Goal: Information Seeking & Learning: Learn about a topic

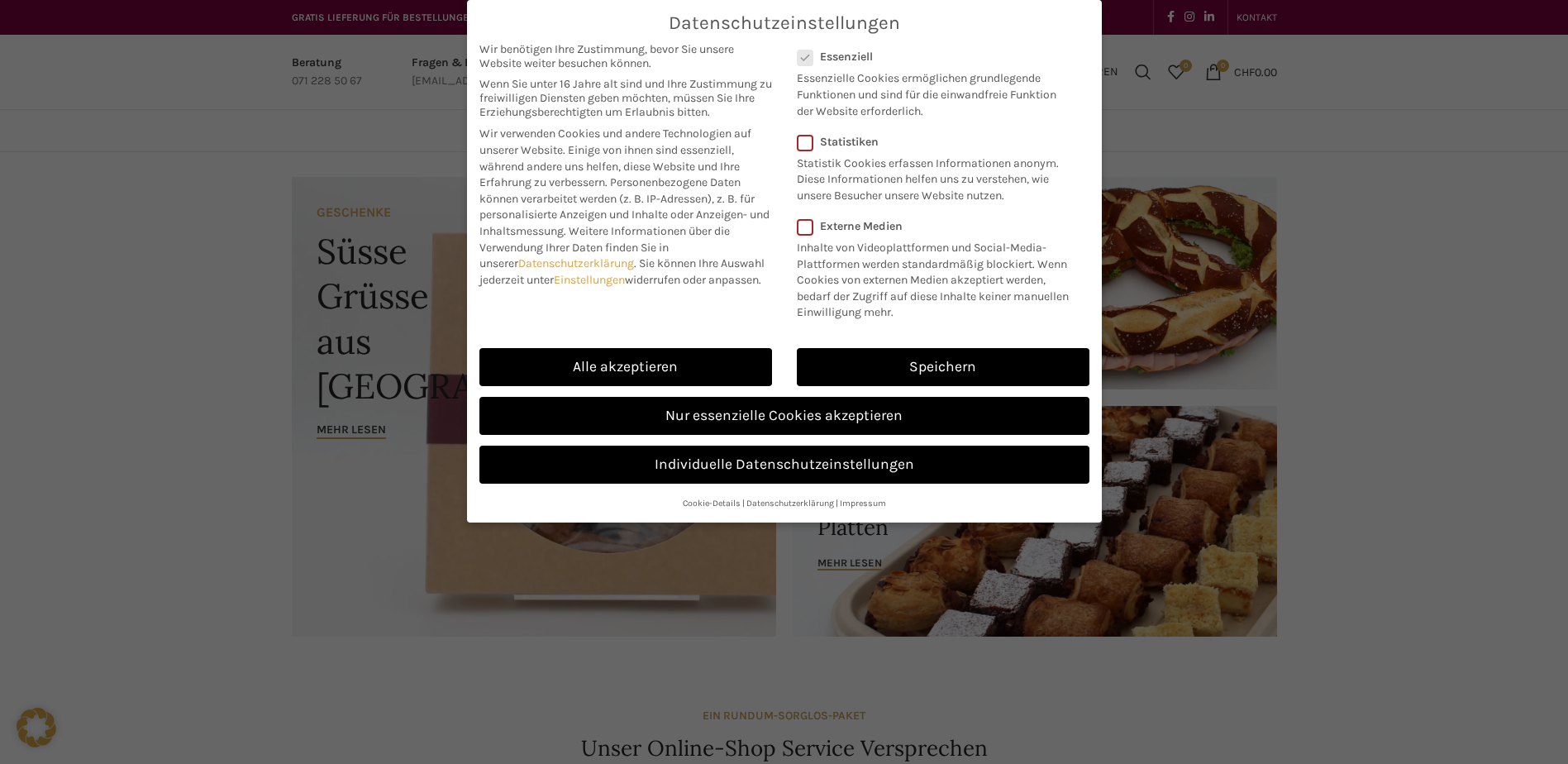
click at [669, 358] on link "Alle akzeptieren" at bounding box center [626, 367] width 292 height 38
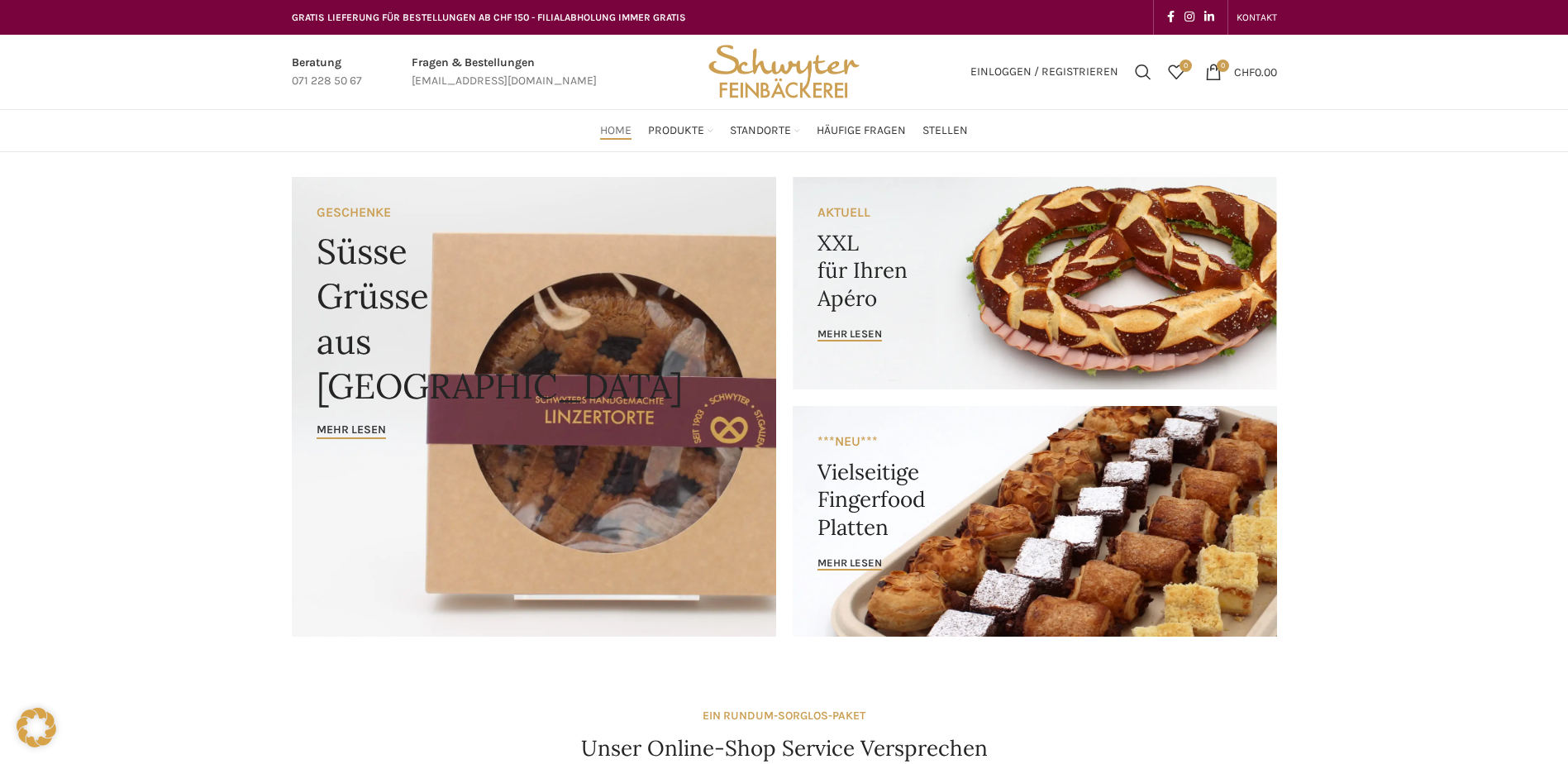
click at [942, 128] on span "Stellen" at bounding box center [945, 130] width 46 height 16
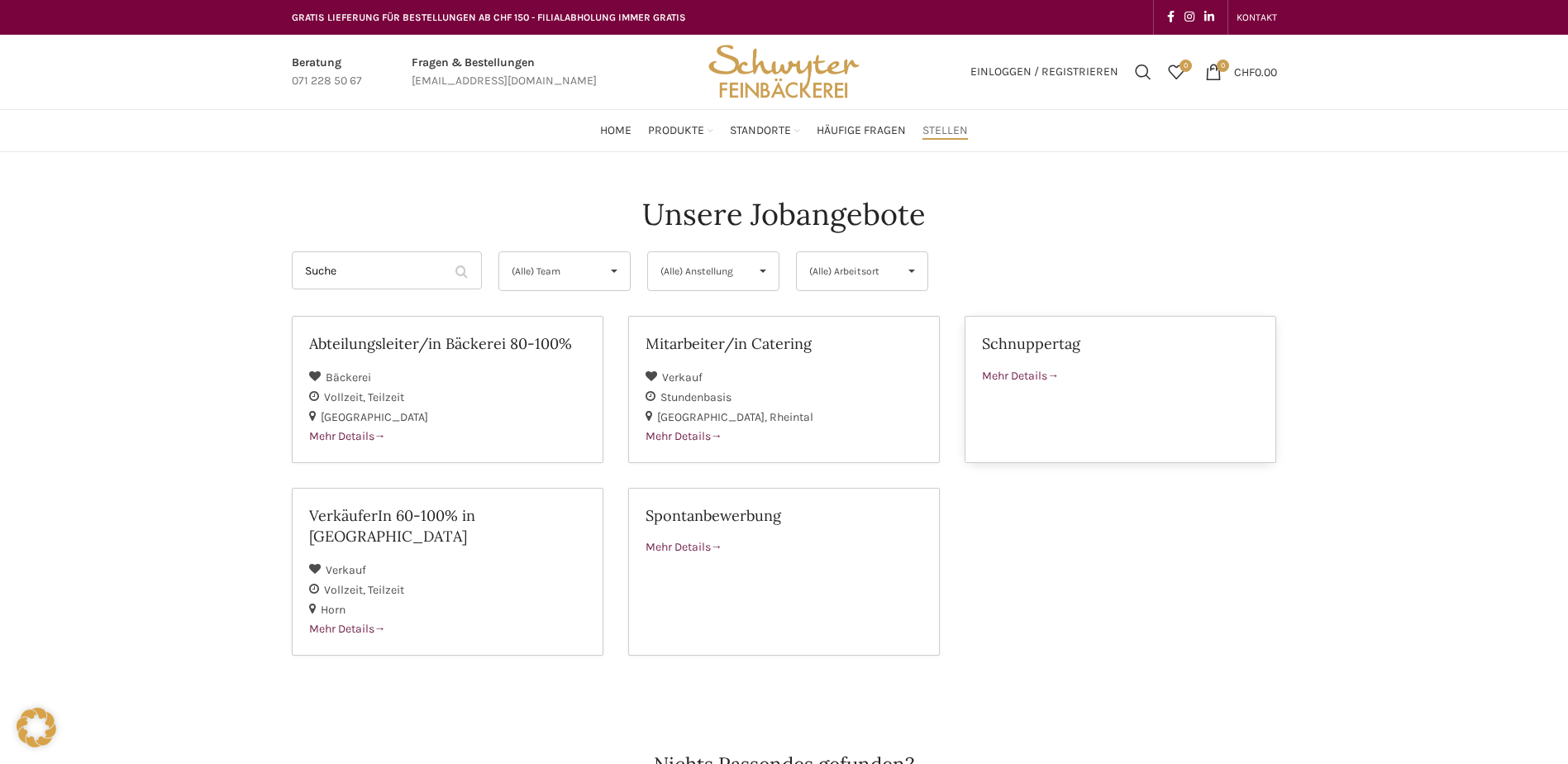
click at [1054, 374] on span at bounding box center [1053, 375] width 11 height 14
